Goal: Navigation & Orientation: Find specific page/section

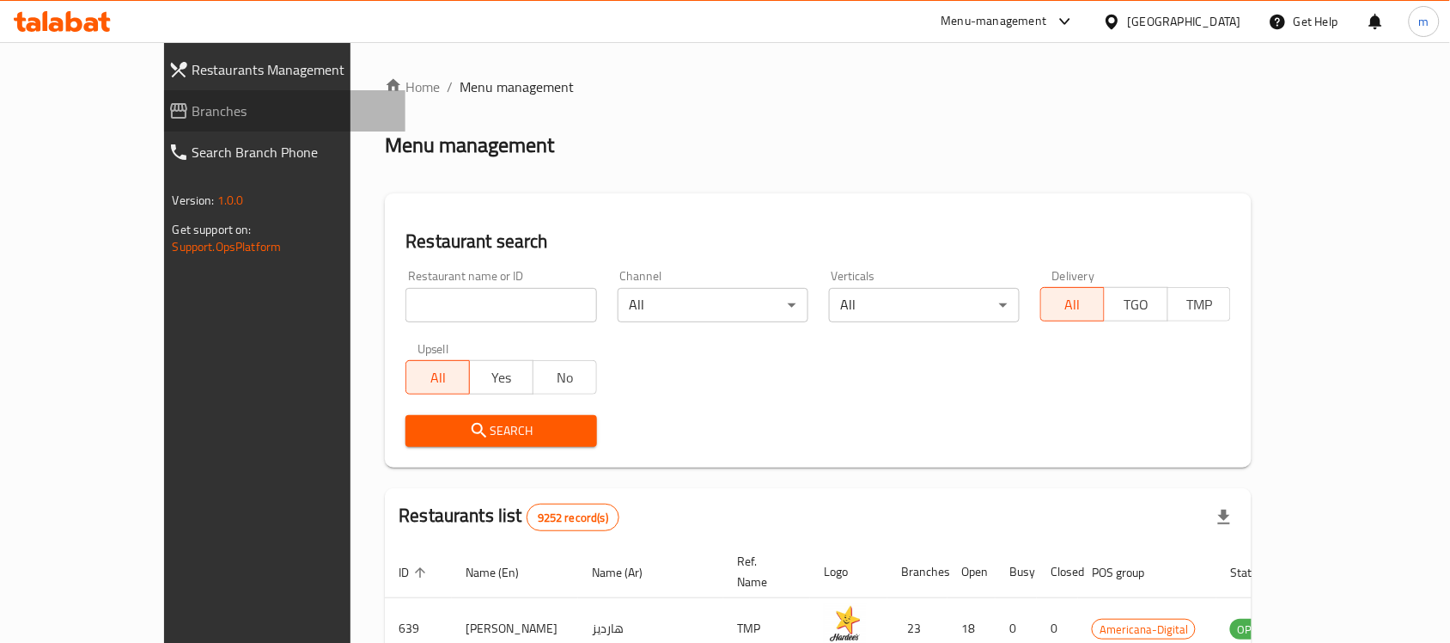
click at [192, 108] on span "Branches" at bounding box center [292, 111] width 200 height 21
click at [192, 117] on span "Branches" at bounding box center [292, 111] width 200 height 21
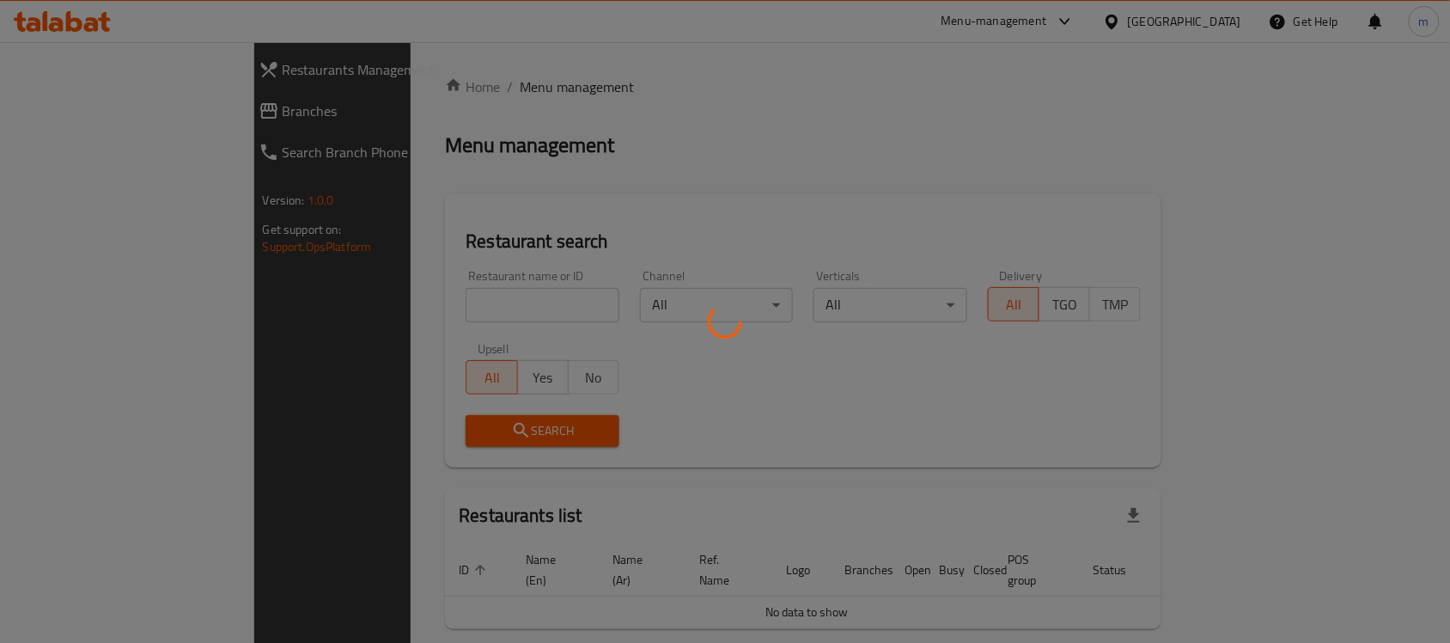
click at [46, 113] on div at bounding box center [725, 321] width 1450 height 643
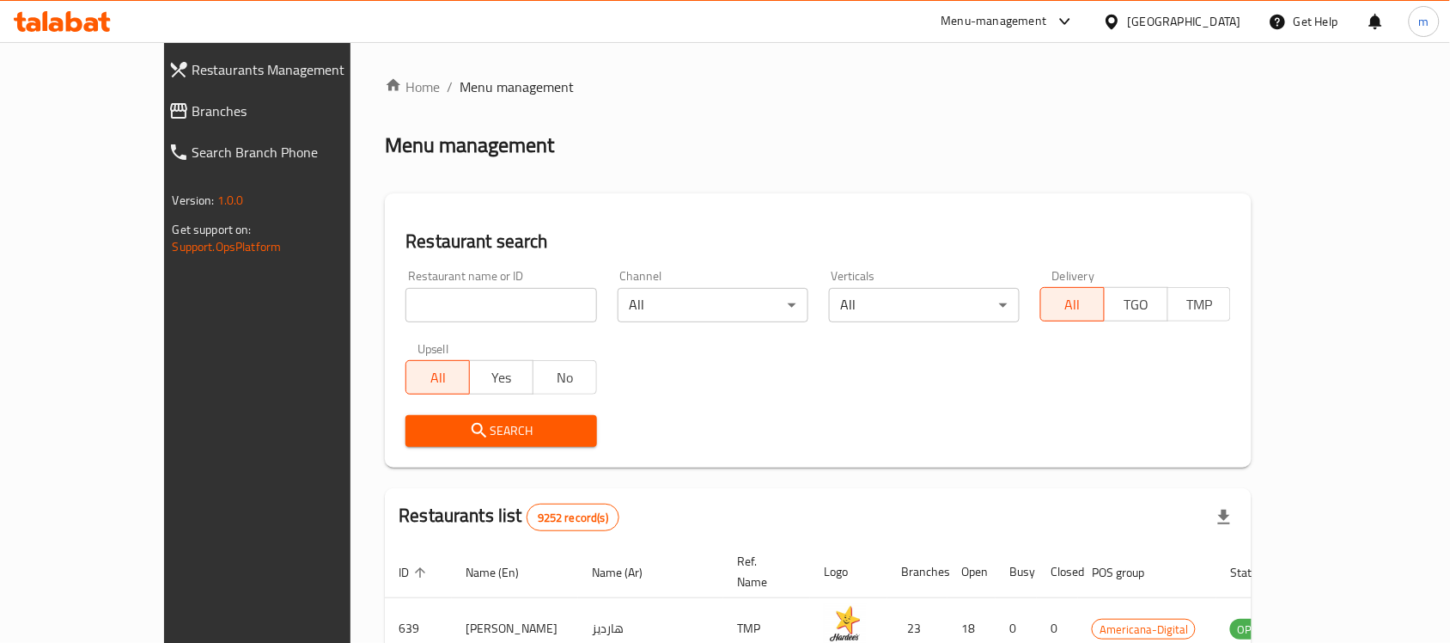
click at [192, 113] on span "Branches" at bounding box center [292, 111] width 200 height 21
click at [192, 114] on span "Branches" at bounding box center [292, 111] width 200 height 21
